Goal: Task Accomplishment & Management: Use online tool/utility

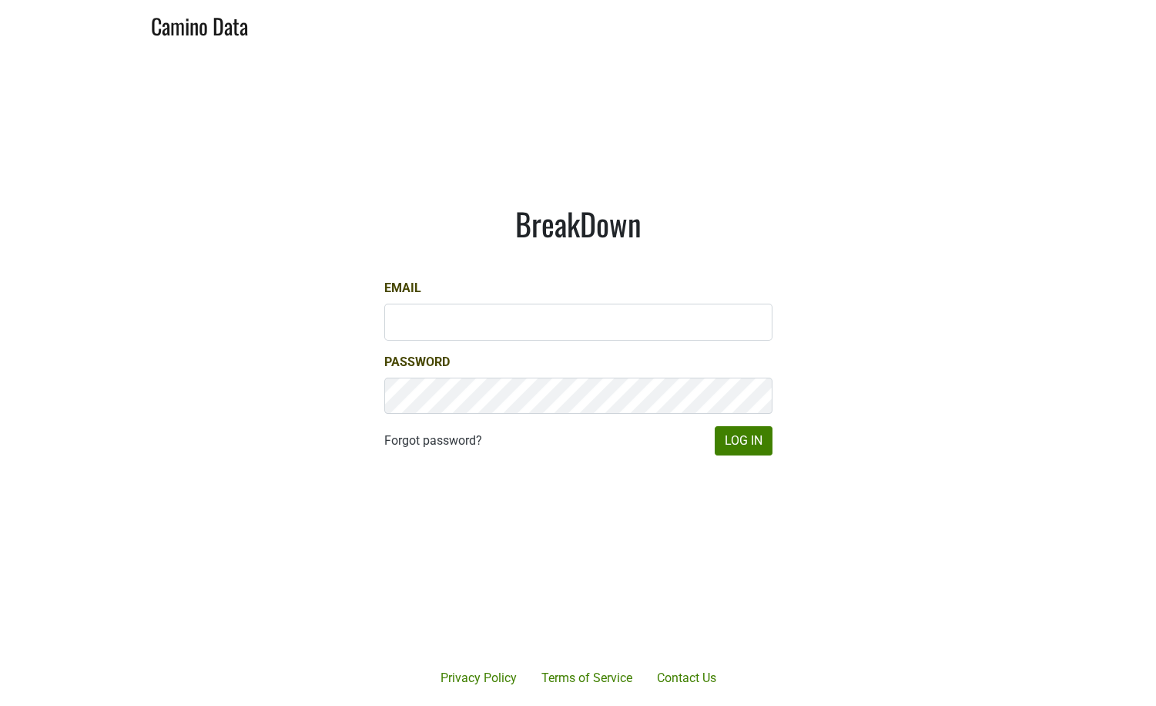
click at [480, 324] on input "Email" at bounding box center [578, 321] width 388 height 37
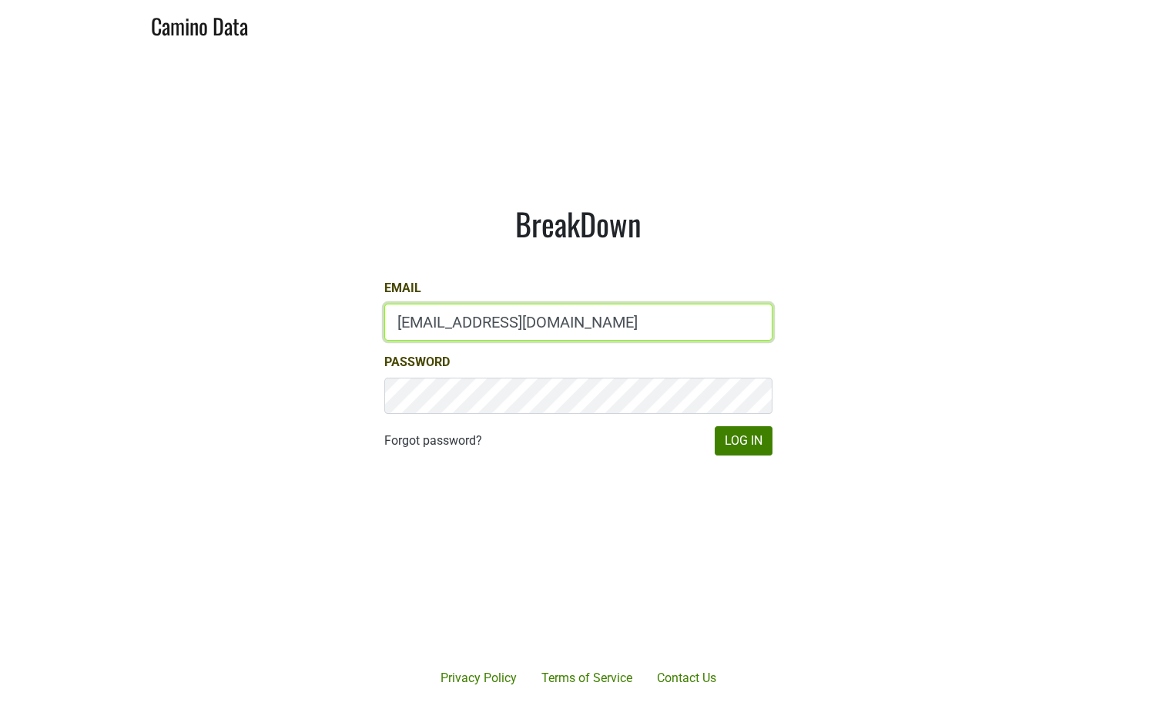
click at [480, 324] on input "[EMAIL_ADDRESS][DOMAIN_NAME]" at bounding box center [578, 321] width 388 height 37
type input "depletions@mt.wine"
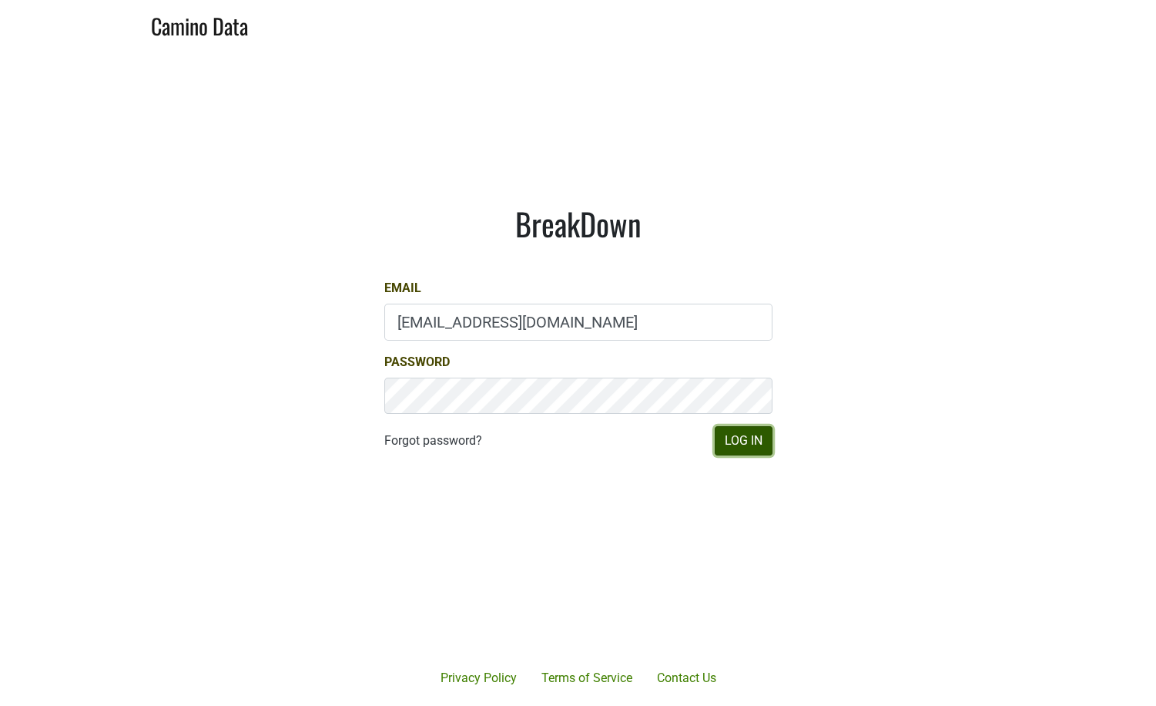
click at [741, 440] on button "Log In" at bounding box center [744, 440] width 58 height 29
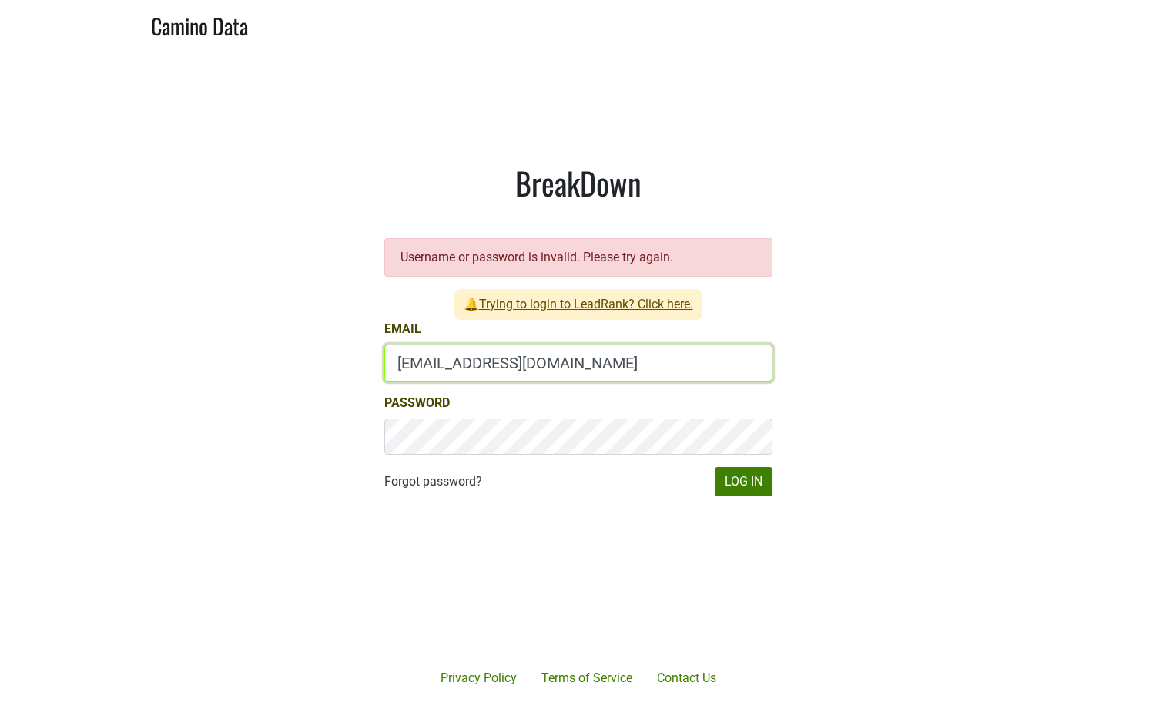
click at [487, 371] on input "[EMAIL_ADDRESS][DOMAIN_NAME]" at bounding box center [578, 362] width 388 height 37
click at [462, 366] on input "[EMAIL_ADDRESS][DOMAIN_NAME]" at bounding box center [578, 362] width 388 height 37
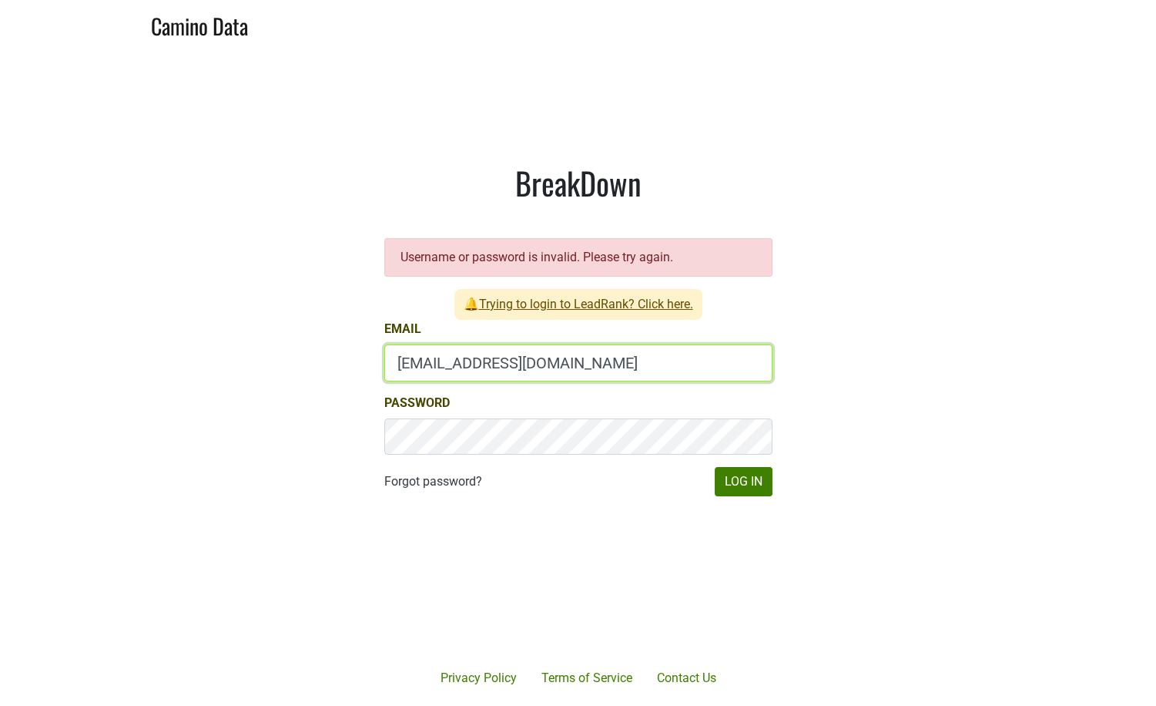
click at [452, 364] on input "[EMAIL_ADDRESS][DOMAIN_NAME]" at bounding box center [578, 362] width 388 height 37
click at [452, 364] on input "drewstapp@jonata.com" at bounding box center [578, 362] width 388 height 37
type input "dave@caminodata.com"
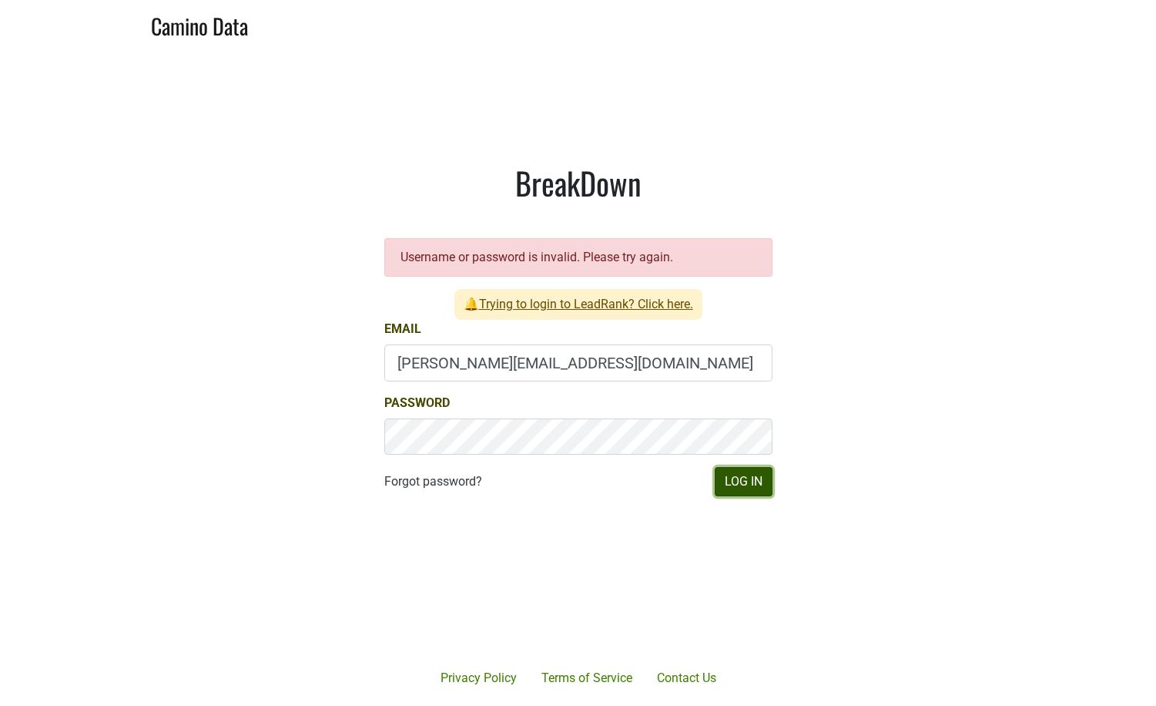
click at [746, 485] on button "Log In" at bounding box center [744, 481] width 58 height 29
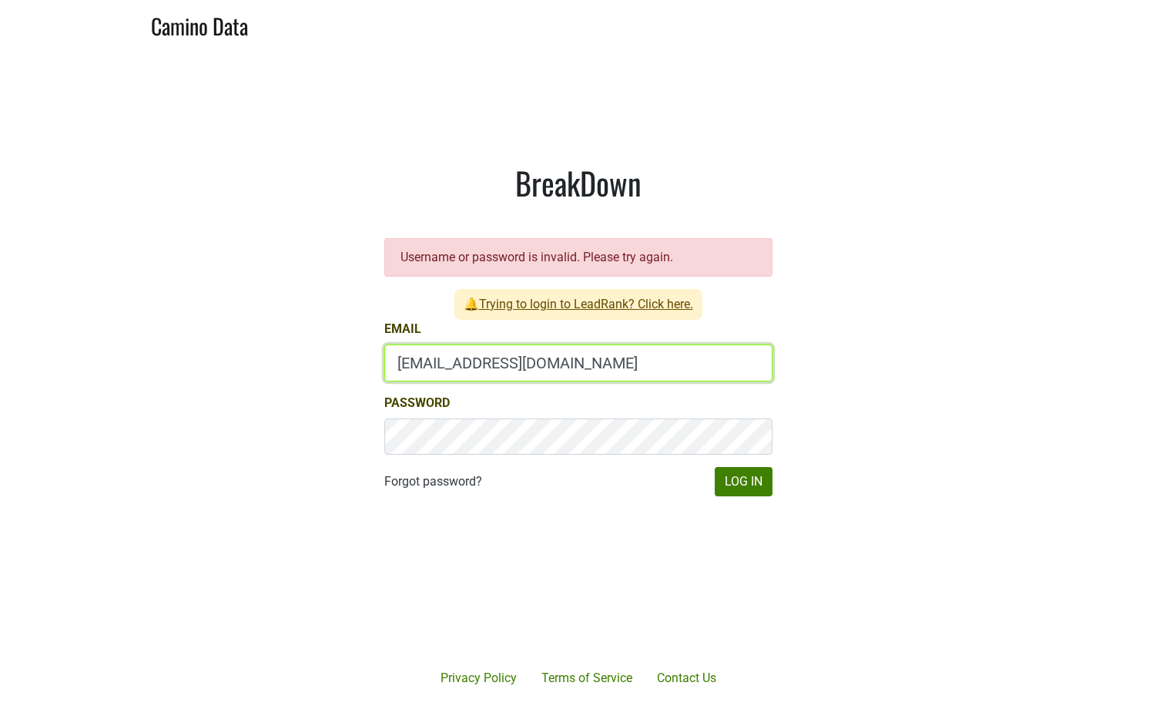
click at [451, 366] on input "[EMAIL_ADDRESS][DOMAIN_NAME]" at bounding box center [578, 362] width 388 height 37
click at [451, 366] on input "drewstapp@jonata.com" at bounding box center [578, 362] width 388 height 37
type input "dave@caminodata.com"
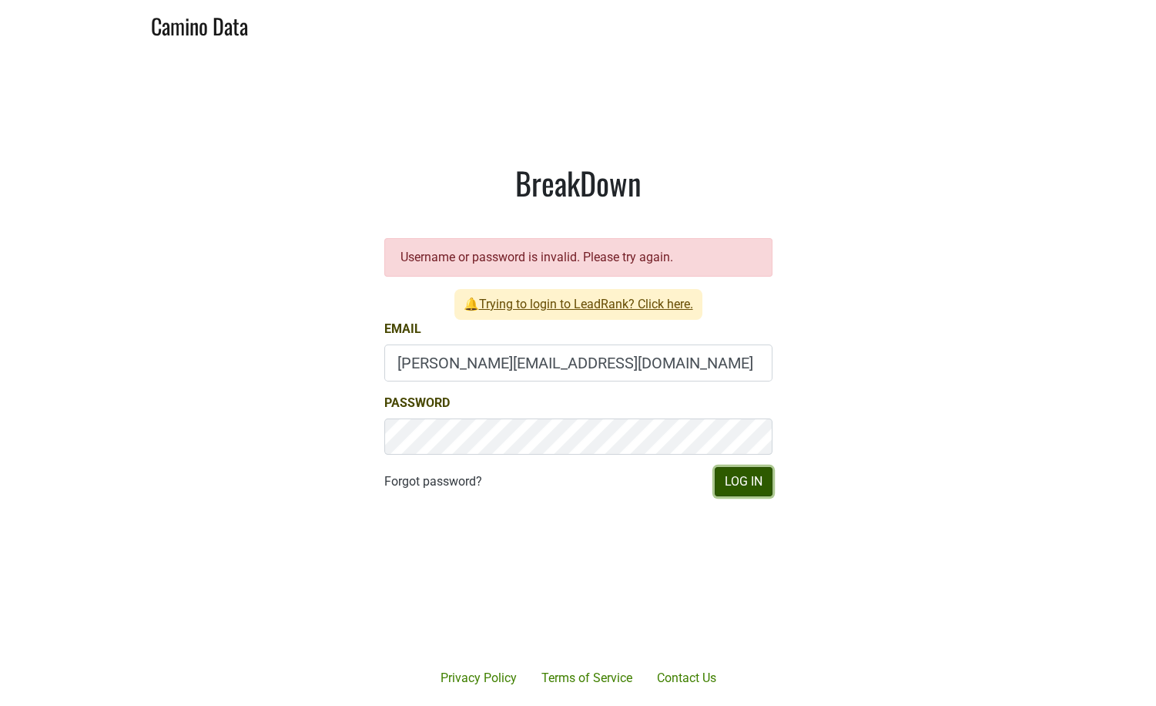
click at [747, 485] on button "Log In" at bounding box center [744, 481] width 58 height 29
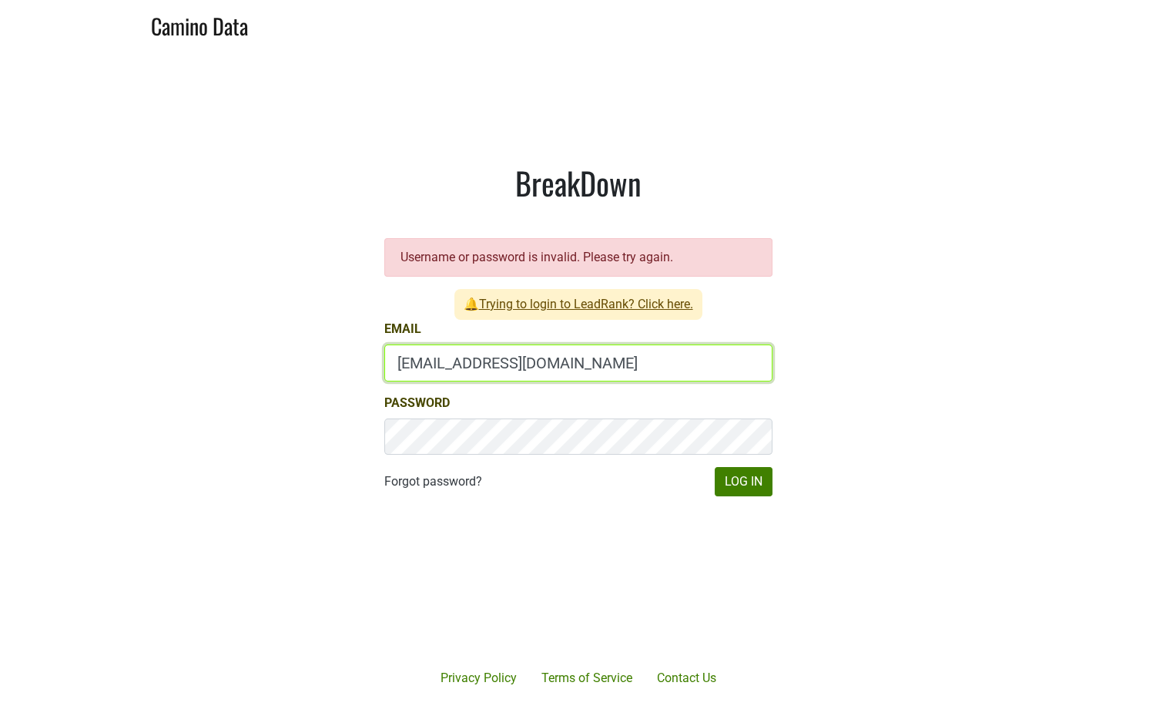
click at [441, 361] on input "[EMAIL_ADDRESS][DOMAIN_NAME]" at bounding box center [578, 362] width 388 height 37
type input "[PERSON_NAME][EMAIL_ADDRESS][DOMAIN_NAME]"
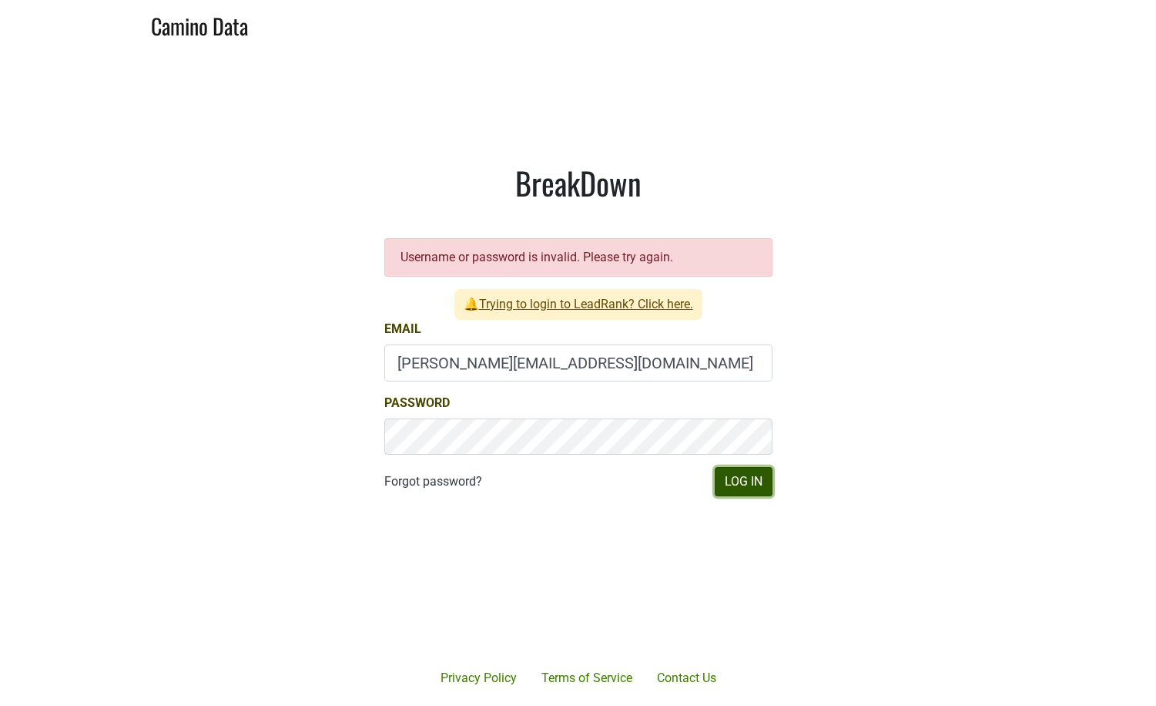
click at [723, 481] on button "Log In" at bounding box center [744, 481] width 58 height 29
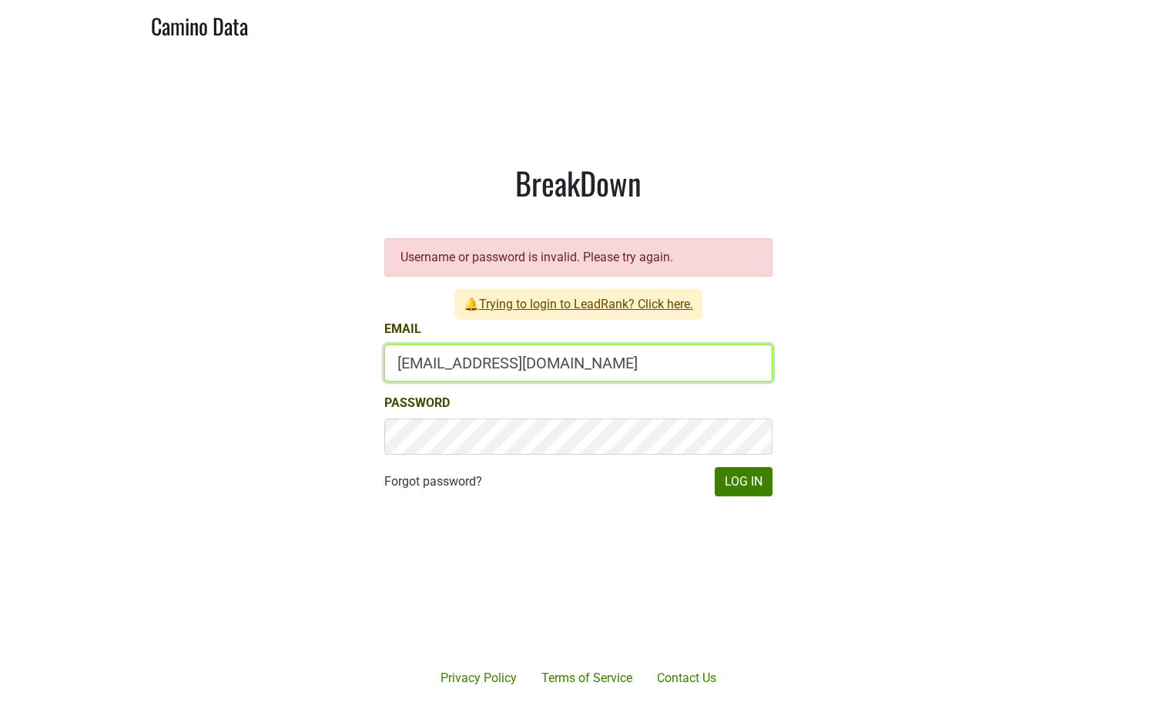
click at [450, 358] on input "[EMAIL_ADDRESS][DOMAIN_NAME]" at bounding box center [578, 362] width 388 height 37
type input "[PERSON_NAME][EMAIL_ADDRESS][DOMAIN_NAME]"
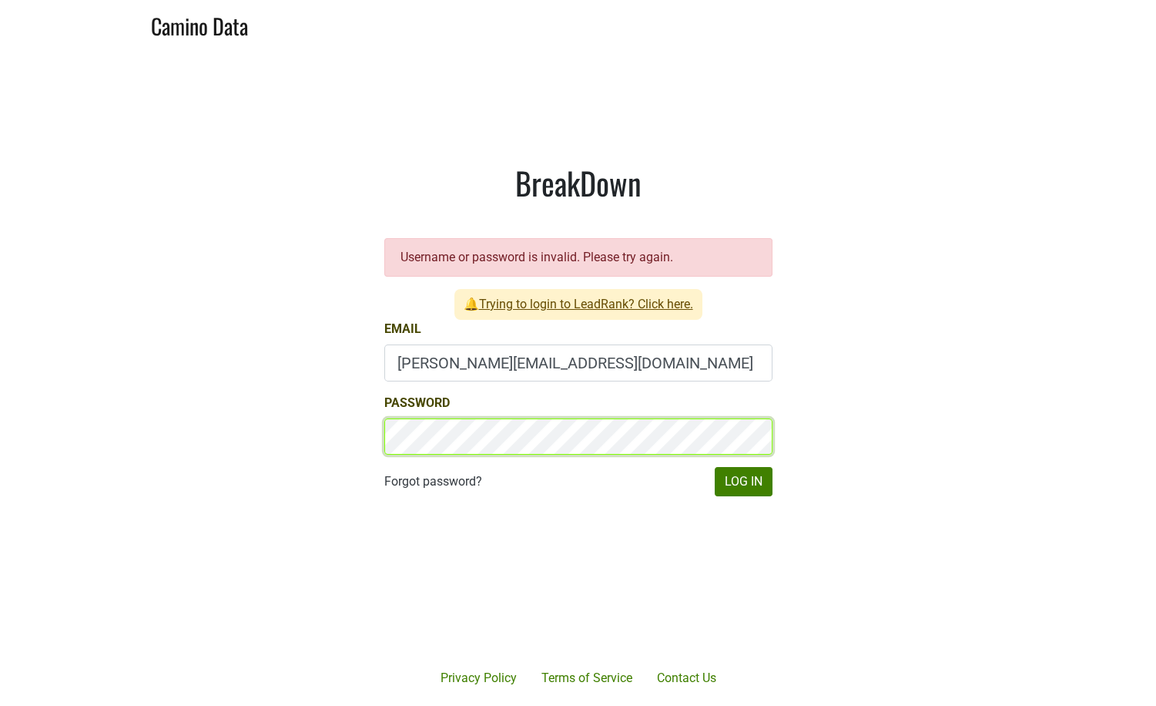
click at [715, 467] on button "Log In" at bounding box center [744, 481] width 58 height 29
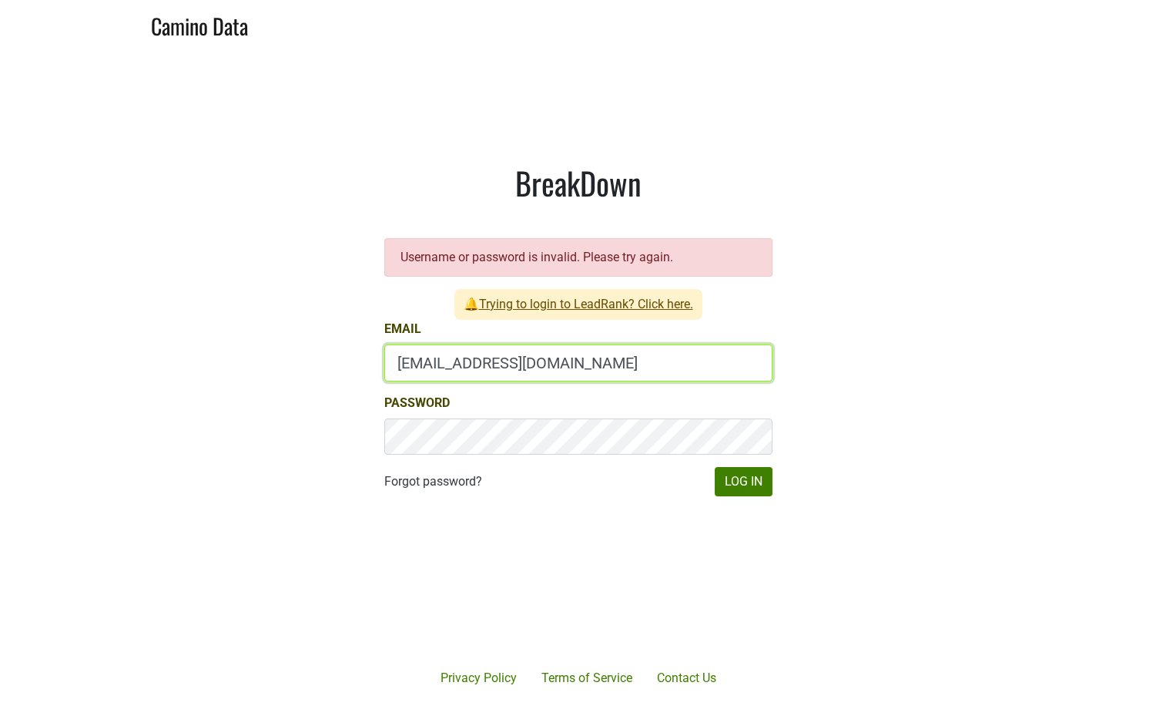
click at [471, 367] on input "[EMAIL_ADDRESS][DOMAIN_NAME]" at bounding box center [578, 362] width 388 height 37
type input "[PERSON_NAME][EMAIL_ADDRESS][DOMAIN_NAME]"
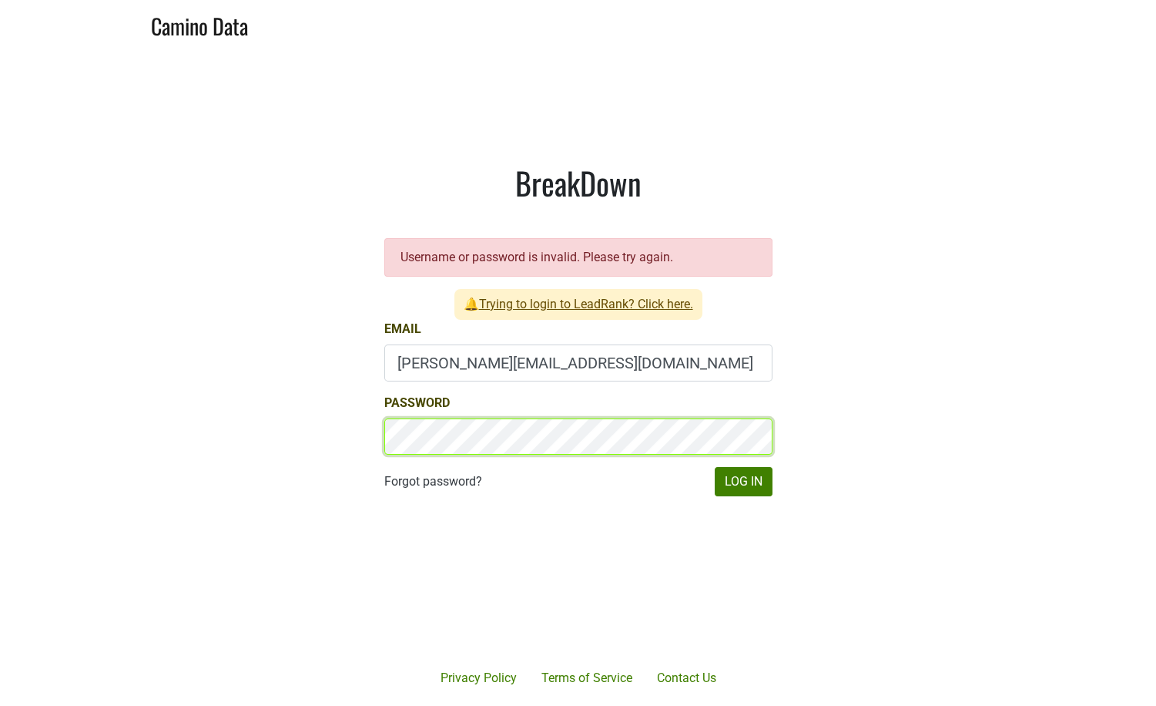
click at [715, 467] on button "Log In" at bounding box center [744, 481] width 58 height 29
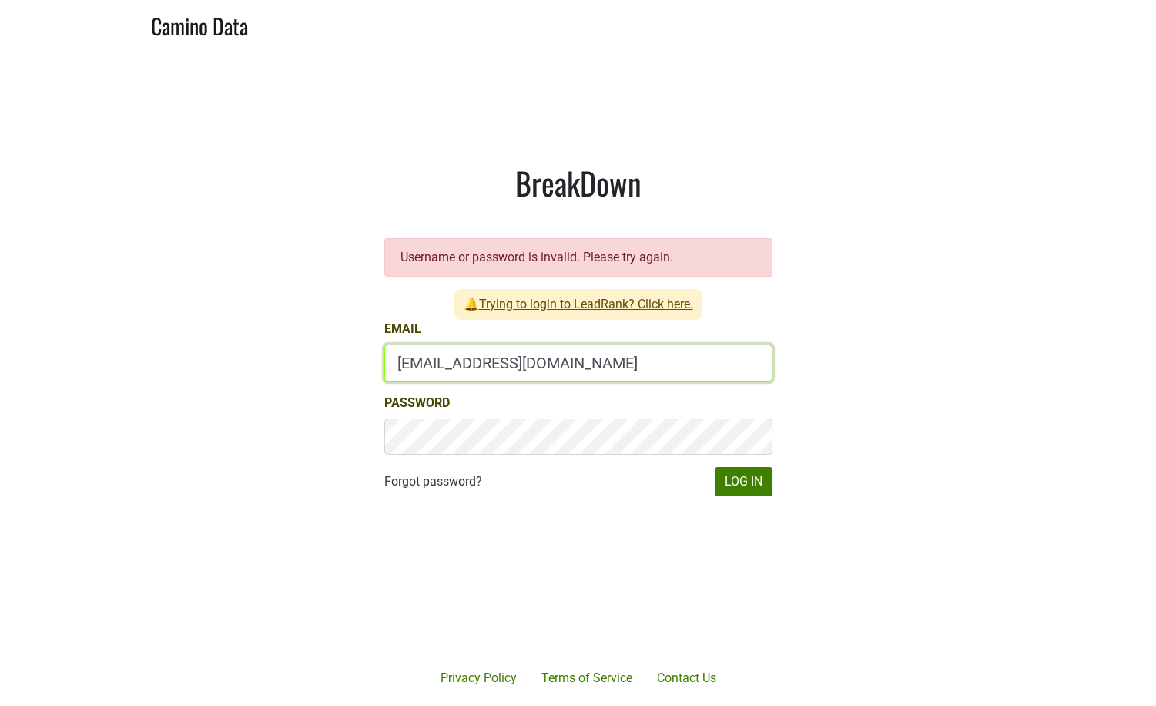
click at [443, 372] on input "[EMAIL_ADDRESS][DOMAIN_NAME]" at bounding box center [578, 362] width 388 height 37
type input "dave@caminodata.com"
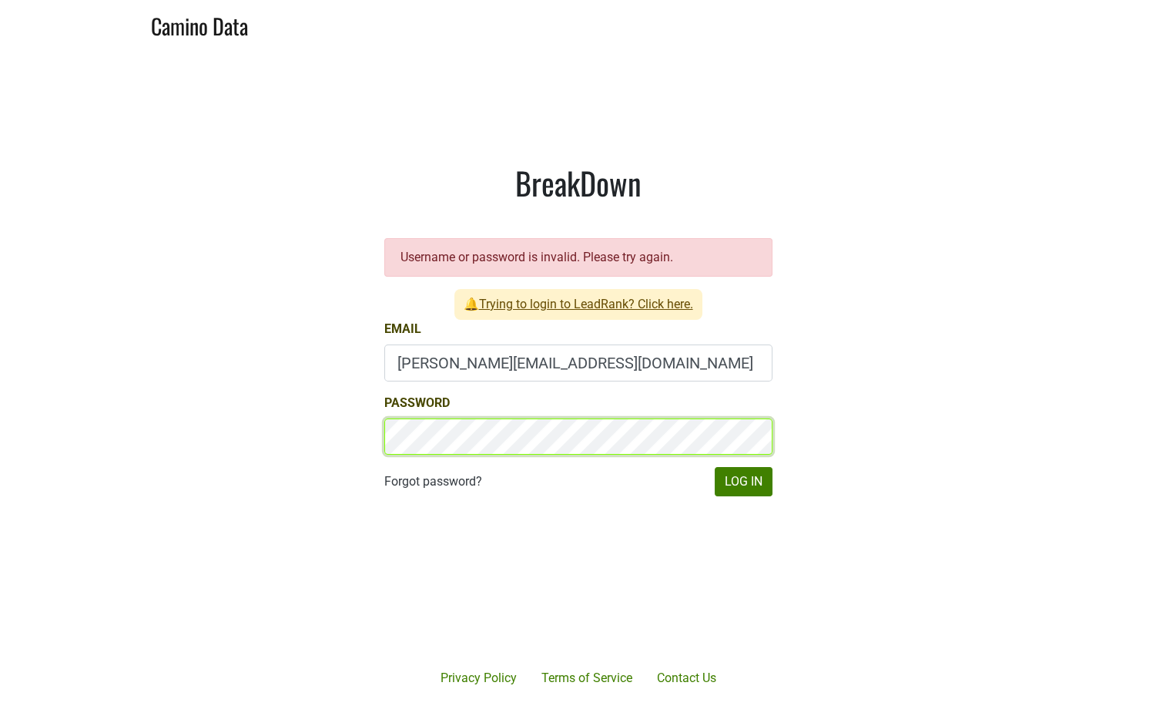
click at [715, 467] on button "Log In" at bounding box center [744, 481] width 58 height 29
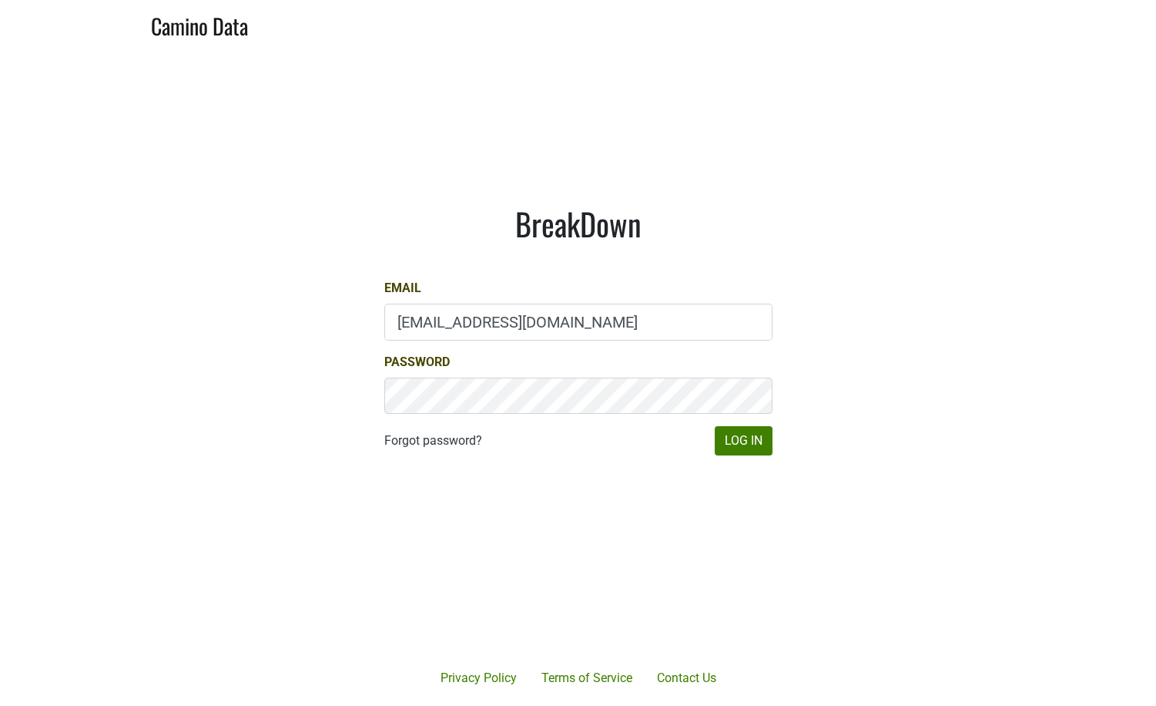
click at [425, 310] on input "drewstapp@jonata.com" at bounding box center [578, 321] width 388 height 37
type input "dave@caminodata.com"
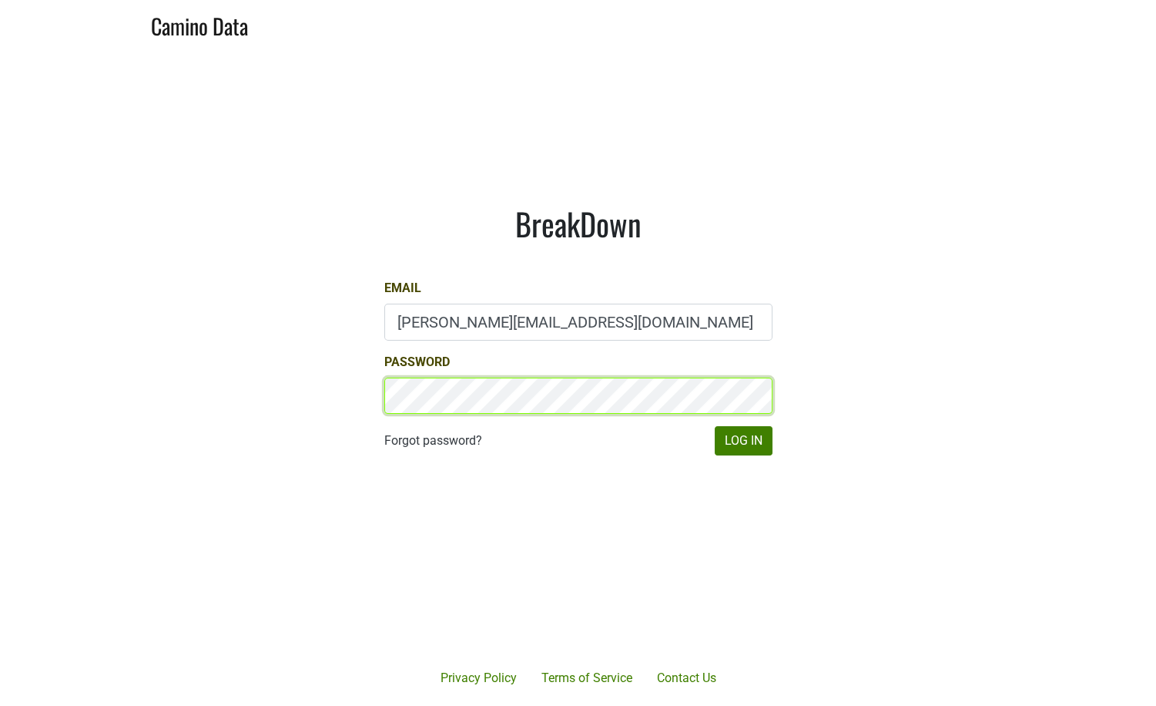
click at [715, 426] on button "Log In" at bounding box center [744, 440] width 58 height 29
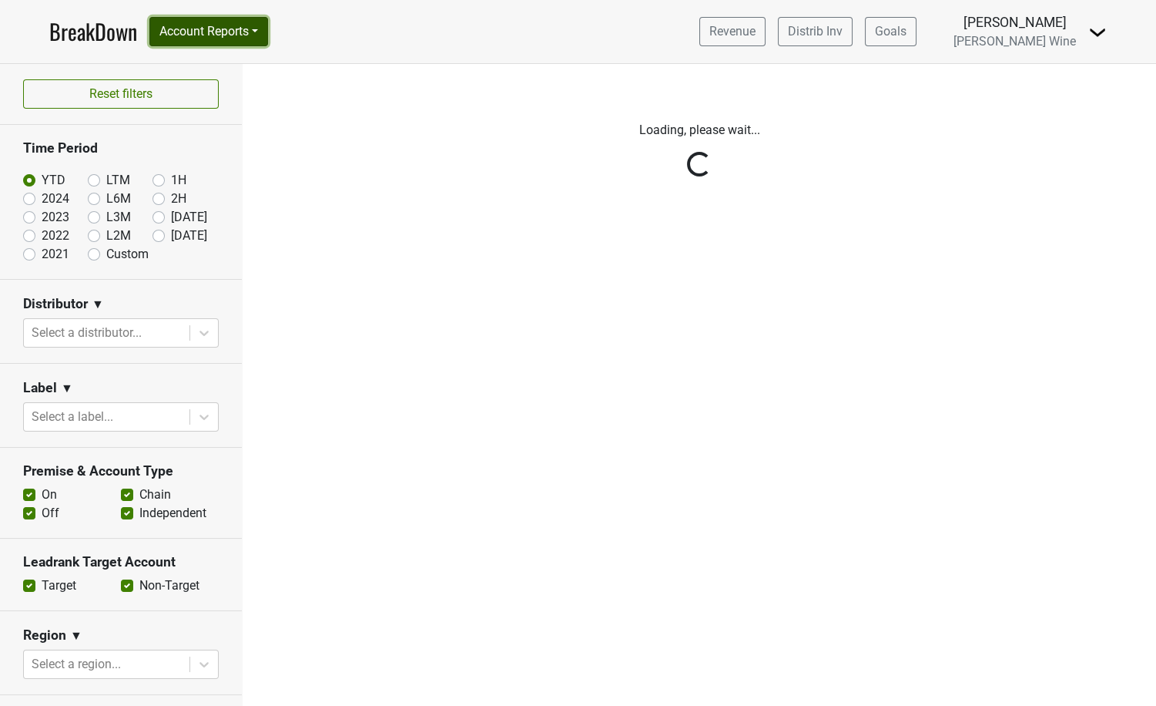
click at [203, 41] on button "Account Reports" at bounding box center [208, 31] width 119 height 29
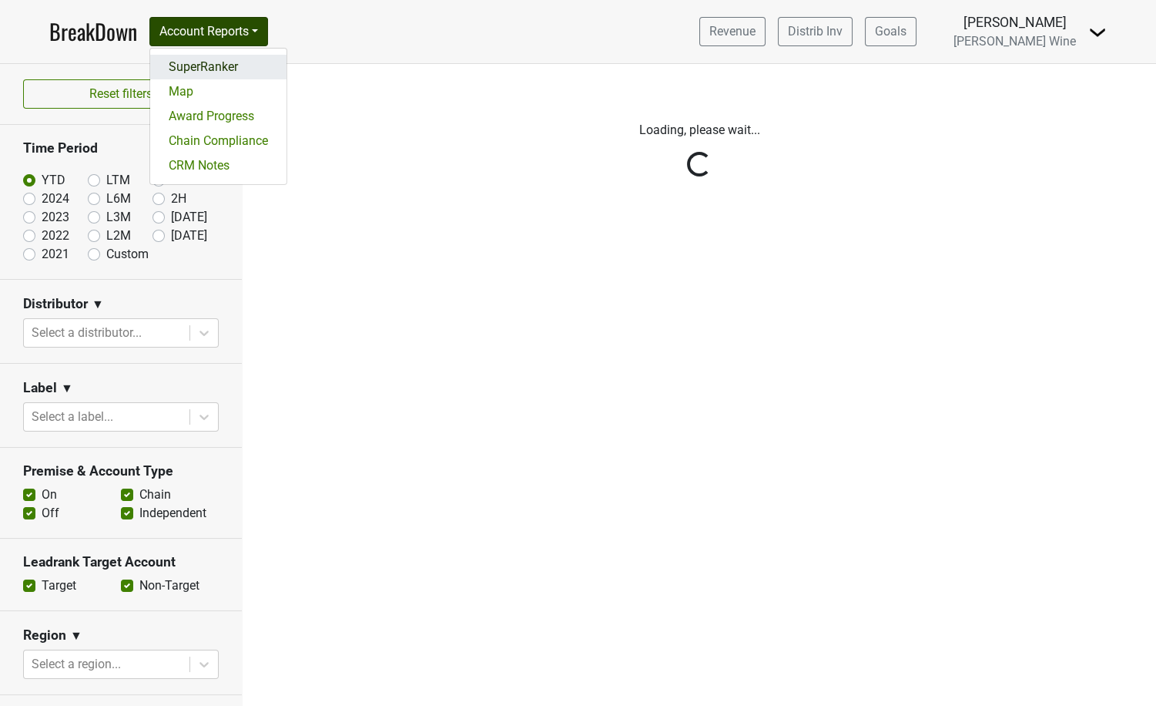
click at [201, 65] on link "SuperRanker" at bounding box center [218, 67] width 136 height 25
